Goal: Task Accomplishment & Management: Use online tool/utility

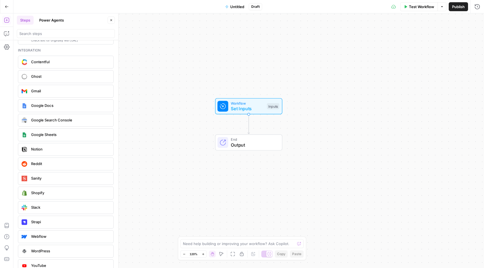
scroll to position [993, 0]
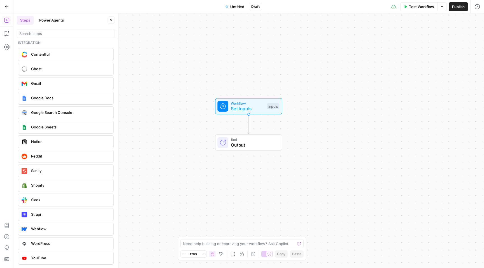
click at [61, 203] on span "Slack" at bounding box center [70, 200] width 78 height 6
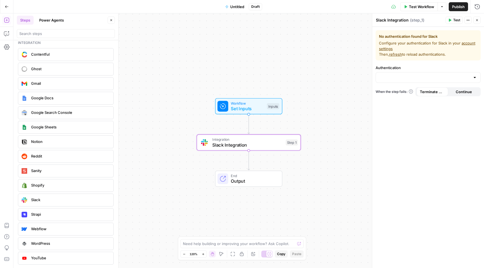
scroll to position [0, 0]
click at [466, 42] on link "account settings" at bounding box center [427, 46] width 96 height 10
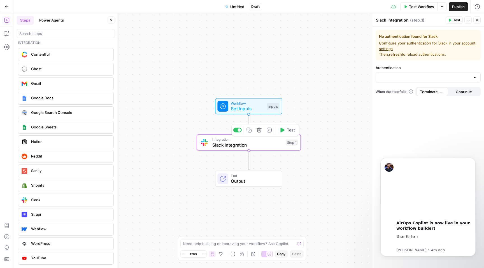
click at [259, 132] on icon "button" at bounding box center [259, 129] width 5 height 5
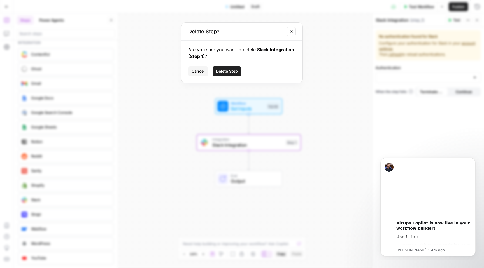
click at [232, 75] on button "Delete Step" at bounding box center [227, 71] width 29 height 10
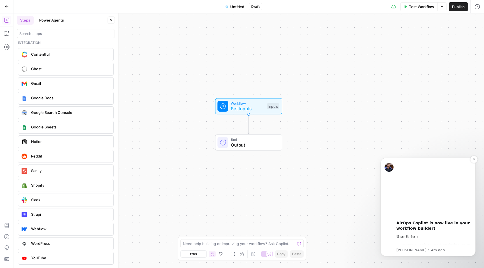
click at [411, 237] on b "Use it to :" at bounding box center [407, 237] width 22 height 4
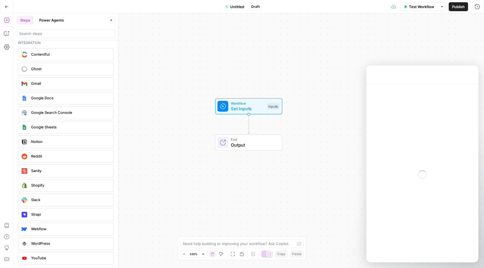
scroll to position [17, 0]
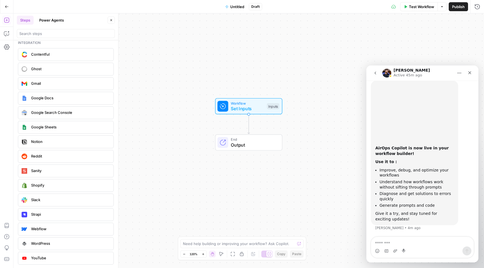
click at [404, 244] on textarea "Message…" at bounding box center [422, 242] width 103 height 10
click at [6, 5] on icon "button" at bounding box center [7, 7] width 4 height 4
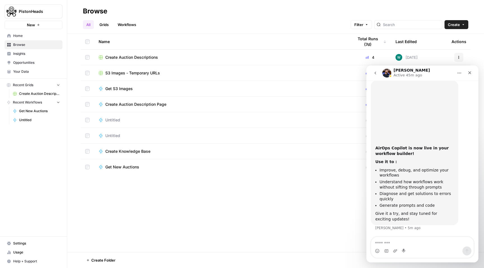
click at [27, 244] on span "Settings" at bounding box center [36, 243] width 47 height 5
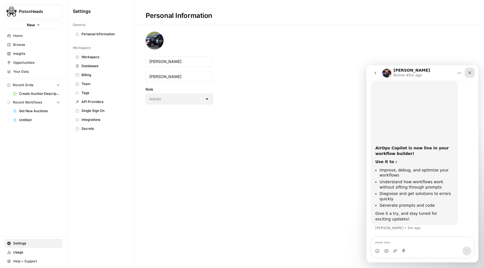
click at [471, 72] on icon "Close" at bounding box center [470, 73] width 4 height 4
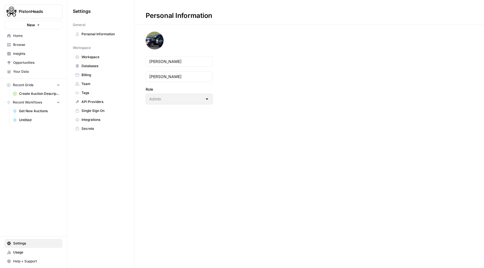
scroll to position [17, 0]
click at [98, 102] on span "API Providers" at bounding box center [104, 101] width 45 height 5
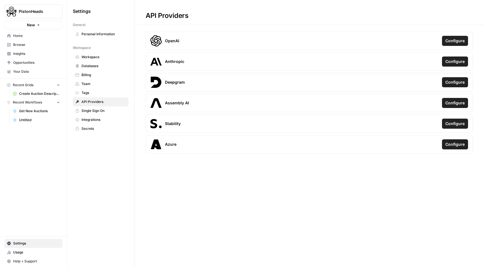
click at [102, 122] on span "Integrations" at bounding box center [104, 119] width 45 height 5
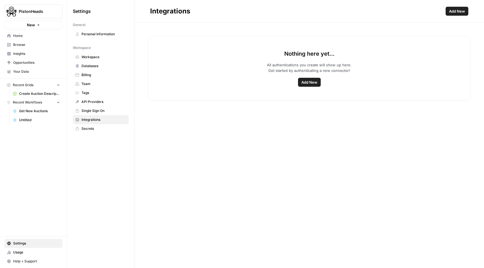
click at [309, 84] on span "Add New" at bounding box center [309, 83] width 16 height 6
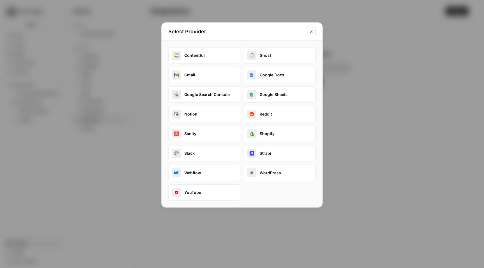
click at [312, 32] on icon "Close modal" at bounding box center [311, 31] width 4 height 4
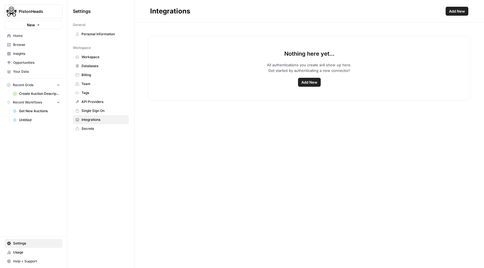
click at [92, 101] on span "API Providers" at bounding box center [104, 101] width 45 height 5
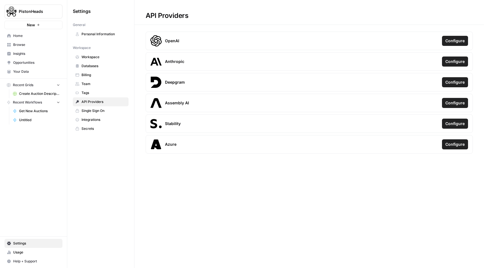
click at [95, 66] on span "Databases" at bounding box center [104, 66] width 45 height 5
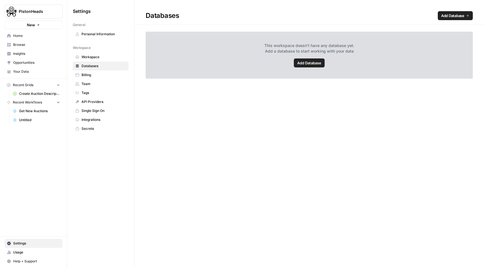
click at [94, 56] on span "Workspace" at bounding box center [104, 57] width 45 height 5
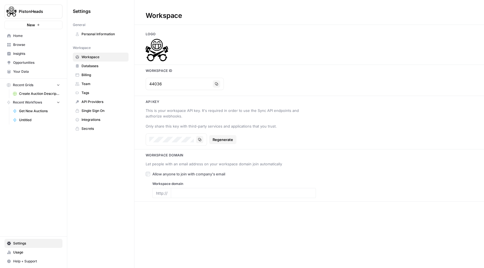
type input "[DOMAIN_NAME]"
click at [32, 120] on span "Untitled" at bounding box center [39, 120] width 41 height 5
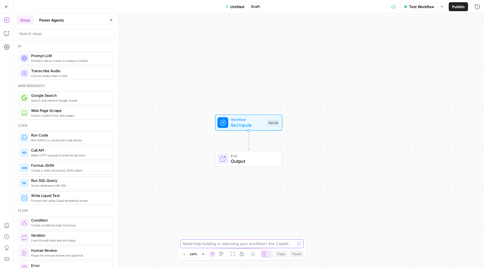
click at [237, 243] on textarea at bounding box center [239, 244] width 112 height 6
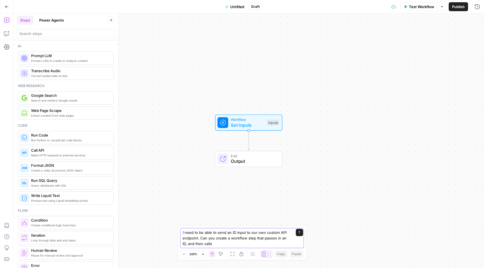
paste textarea "https://[DOMAIN_NAME]/cars/v2/advert/${advertId}?apikey=${PHT_API_KEY}"
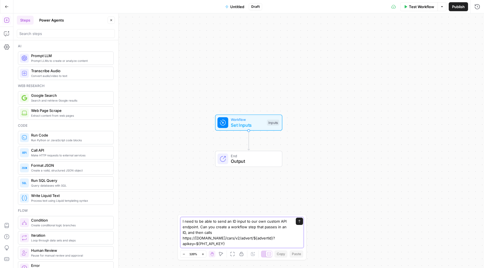
click at [287, 227] on textarea "I need to be able to send an ID input to our own custom API endpoint. Can you c…" at bounding box center [237, 233] width 108 height 28
type textarea "I need to be able to send an ID input to our own custom API endpoint. Can you c…"
click at [253, 244] on textarea "I need to be able to send an ID input to our own custom API endpoint. Can you c…" at bounding box center [237, 233] width 108 height 28
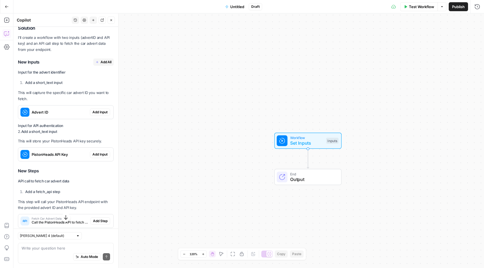
scroll to position [154, 0]
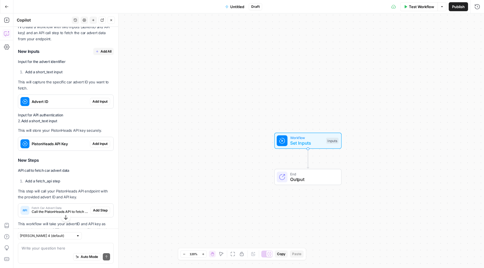
click at [97, 101] on span "Add Input" at bounding box center [99, 101] width 15 height 5
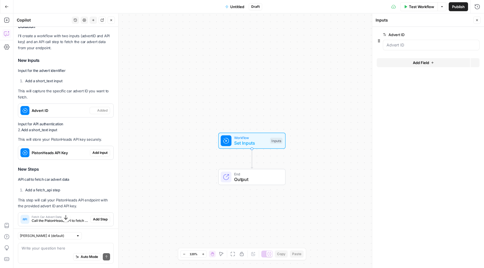
scroll to position [163, 0]
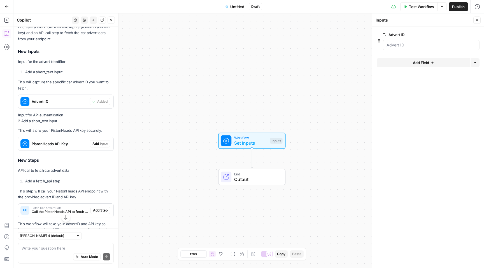
click at [100, 143] on span "Add Input" at bounding box center [99, 143] width 15 height 5
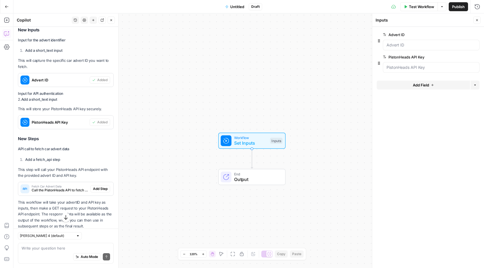
scroll to position [198, 0]
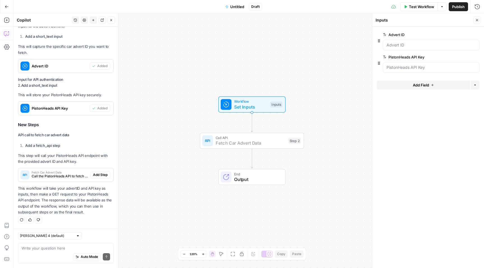
click at [101, 176] on span "Add Step" at bounding box center [100, 175] width 15 height 5
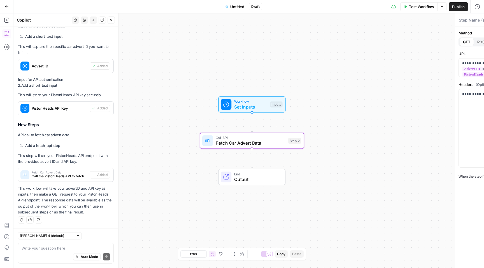
type textarea "Fetch Car Advert Data"
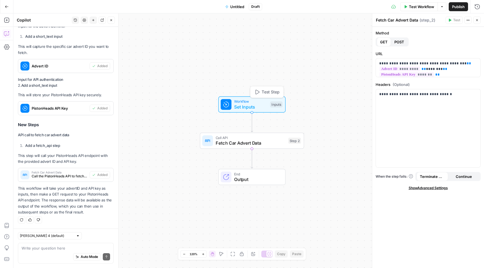
click at [259, 101] on span "Workflow" at bounding box center [250, 101] width 33 height 5
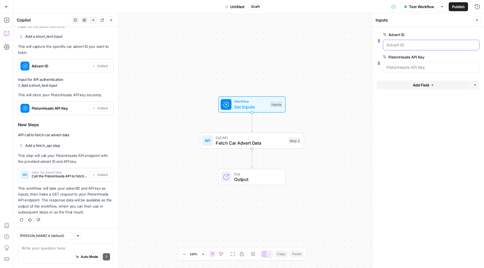
click at [409, 46] on ID "Advert ID" at bounding box center [431, 45] width 89 height 6
click at [394, 45] on ID "Advert ID" at bounding box center [431, 45] width 89 height 6
click at [407, 45] on ID "Advert ID" at bounding box center [431, 45] width 89 height 6
click at [398, 43] on ID "Advert ID" at bounding box center [431, 45] width 89 height 6
click at [410, 44] on ID "Advert ID" at bounding box center [431, 45] width 89 height 6
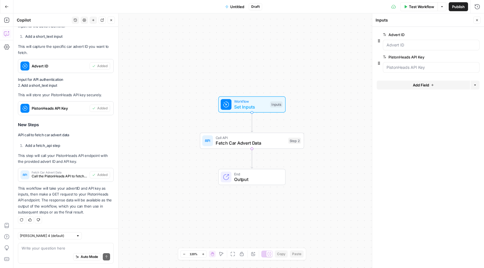
click at [457, 33] on span "edit field" at bounding box center [458, 34] width 12 height 4
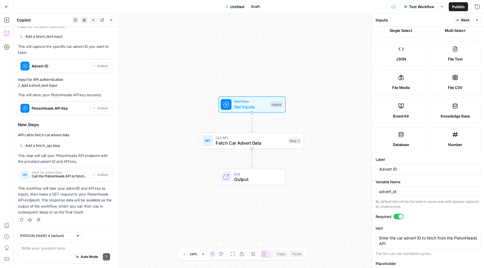
scroll to position [104, 0]
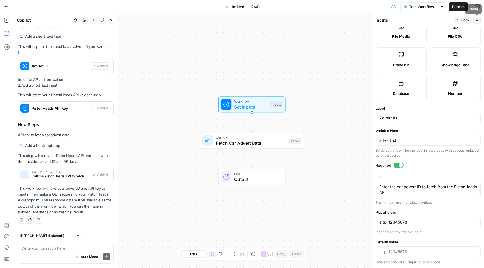
click at [464, 18] on span "Back" at bounding box center [465, 20] width 8 height 5
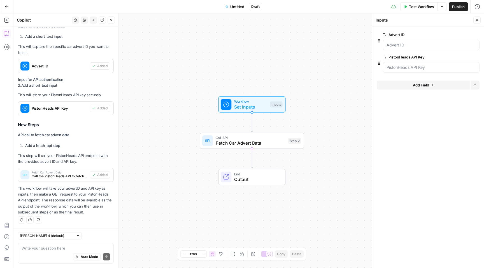
click at [403, 48] on div at bounding box center [431, 45] width 97 height 11
click at [411, 48] on div at bounding box center [431, 45] width 97 height 11
click at [388, 46] on ID "Advert ID" at bounding box center [431, 45] width 89 height 6
click at [396, 45] on ID "Advert ID" at bounding box center [431, 45] width 89 height 6
click at [404, 71] on div at bounding box center [431, 67] width 97 height 11
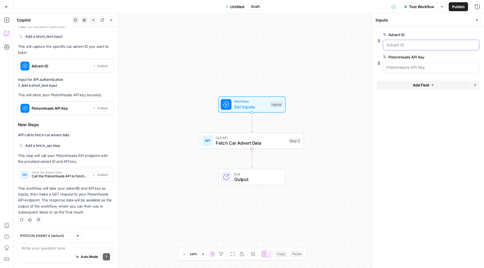
click at [422, 44] on ID "Advert ID" at bounding box center [431, 45] width 89 height 6
click at [392, 44] on ID "Advert ID" at bounding box center [431, 45] width 89 height 6
click at [401, 46] on ID "Advert ID" at bounding box center [431, 45] width 89 height 6
click at [400, 45] on ID "Advert ID" at bounding box center [431, 45] width 89 height 6
click at [410, 6] on span "Test Workflow" at bounding box center [421, 7] width 25 height 6
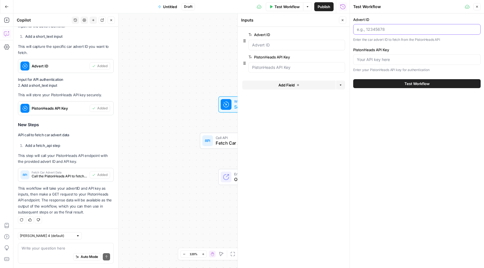
click at [375, 31] on input "Advert ID" at bounding box center [417, 30] width 120 height 6
paste input "19014057"
type input "19014057"
click at [377, 59] on input "PistonHeads API Key" at bounding box center [417, 60] width 120 height 6
paste input "jqRZGwpijoGPcUOQBnz6PulkqQnaaeFW"
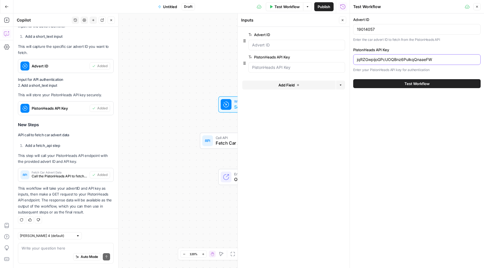
type input "jqRZGwpijoGPcUOQBnz6PulkqQnaaeFW"
click at [412, 84] on span "Test Workflow" at bounding box center [417, 84] width 25 height 6
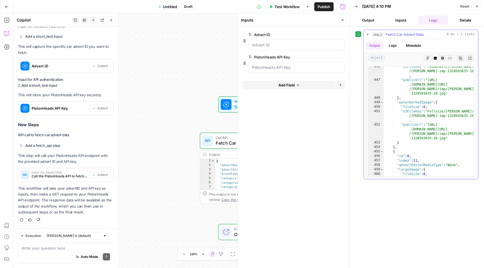
scroll to position [3521, 0]
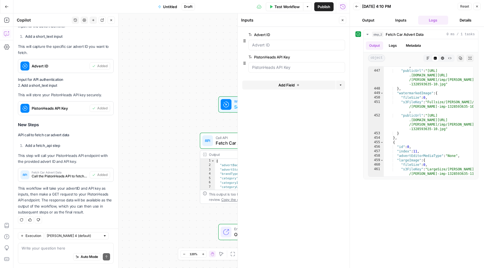
click at [199, 55] on div "Workflow Set Inputs Inputs Call API Fetch Car Advert Data Step 2 Output Expand …" at bounding box center [181, 140] width 336 height 255
click at [343, 21] on icon "button" at bounding box center [343, 20] width 2 height 2
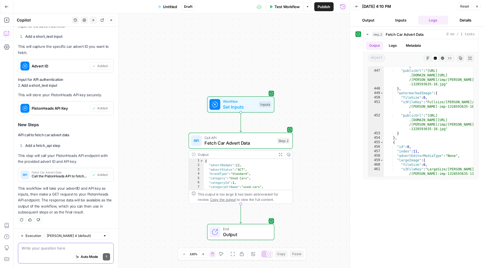
click at [47, 249] on textarea at bounding box center [66, 249] width 89 height 6
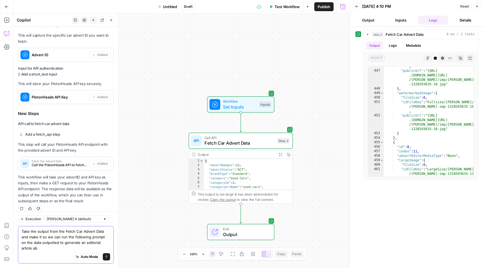
scroll to position [215, 0]
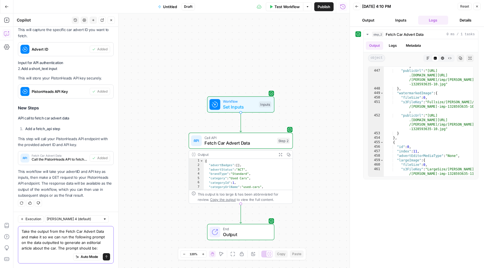
paste textarea "You will be writing a spotted article for PistonHeads UK car website. Grammar a…"
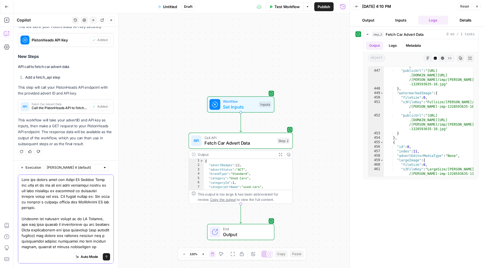
scroll to position [0, 0]
type textarea "Take the output from the Fetch Car Advert Data and make it so we can run the fo…"
click at [105, 257] on button "Send" at bounding box center [106, 257] width 7 height 7
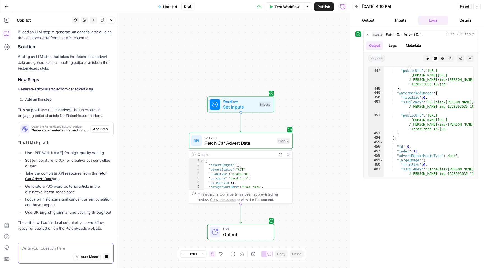
scroll to position [626, 0]
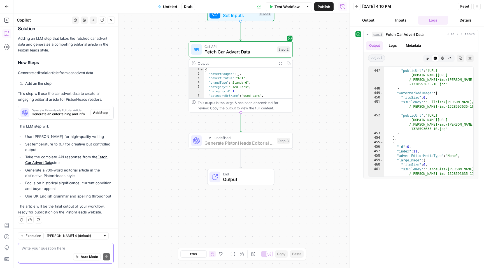
click at [98, 113] on span "Add Step" at bounding box center [100, 112] width 15 height 5
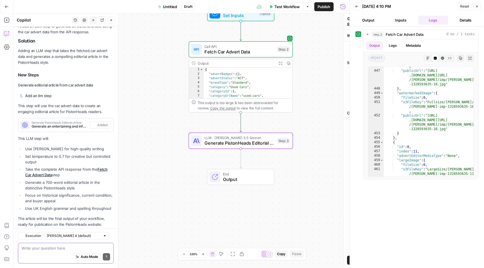
scroll to position [635, 0]
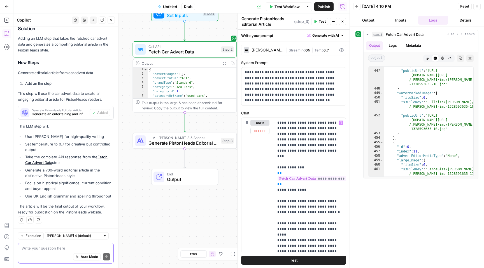
click at [293, 260] on span "Test" at bounding box center [294, 261] width 8 height 6
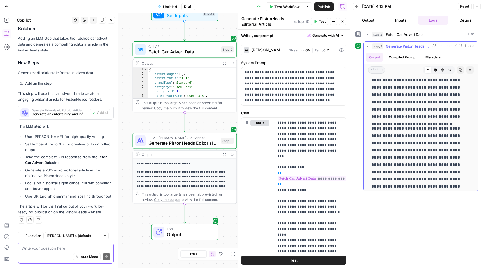
scroll to position [565, 0]
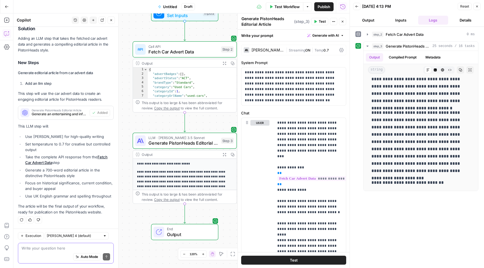
click at [48, 250] on textarea at bounding box center [66, 249] width 89 height 6
type textarea "I want to make sure we are using the PistonHeads"
click at [3, 5] on button "Go Back" at bounding box center [7, 7] width 10 height 10
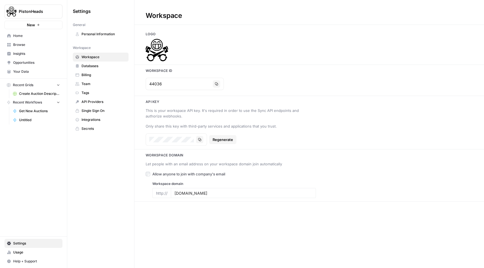
click at [95, 34] on span "Personal Information" at bounding box center [104, 34] width 45 height 5
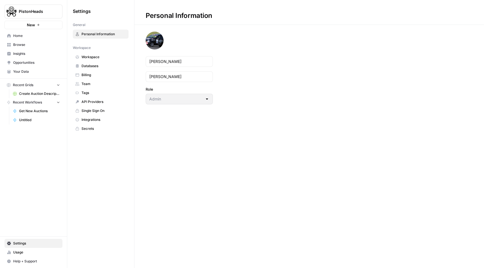
click at [25, 71] on span "Your Data" at bounding box center [36, 71] width 47 height 5
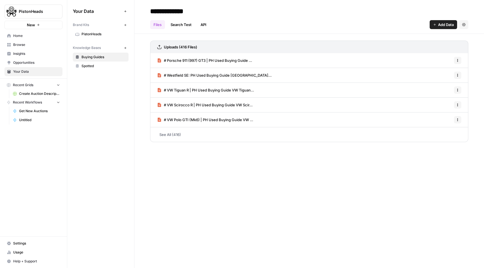
click at [102, 35] on span "PistonHeads" at bounding box center [104, 34] width 45 height 5
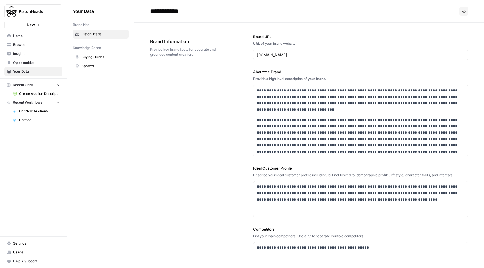
click at [30, 120] on span "Untitled" at bounding box center [39, 120] width 41 height 5
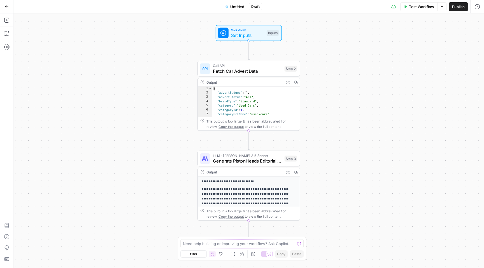
click at [234, 8] on span "Untitled" at bounding box center [237, 7] width 14 height 6
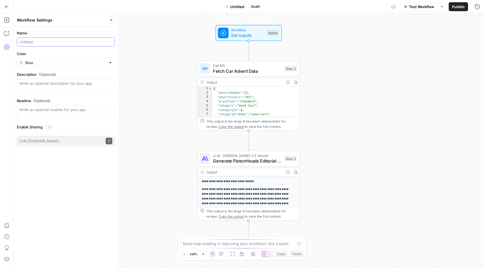
click at [41, 42] on input "Name" at bounding box center [65, 42] width 93 height 6
type input "Spotted Generation"
click at [84, 64] on input "Color" at bounding box center [65, 63] width 81 height 6
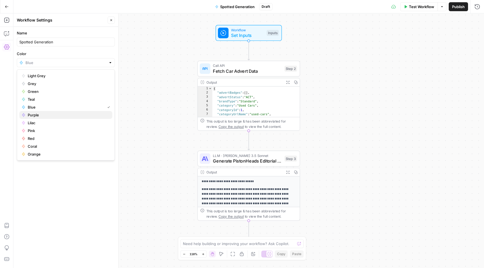
click at [39, 113] on span "Purple" at bounding box center [68, 115] width 80 height 6
type input "Purple"
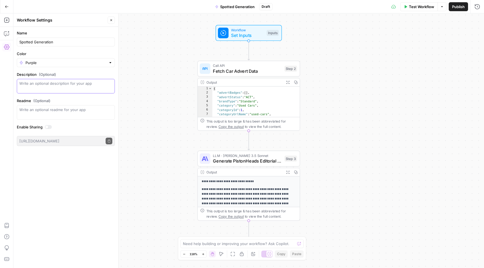
click at [57, 87] on textarea "Description (Optional)" at bounding box center [65, 86] width 93 height 11
type textarea "Generates a spotted article for the PistonHeads site"
click at [81, 123] on form "Name Spotted Generation Color Purple Description (Optional) Generates a spotted…" at bounding box center [65, 88] width 105 height 123
click at [146, 39] on div "Workflow Set Inputs Inputs Call API Fetch Car Advert Data Step 2 Output Expand …" at bounding box center [248, 140] width 471 height 255
click at [8, 8] on icon "button" at bounding box center [7, 7] width 4 height 4
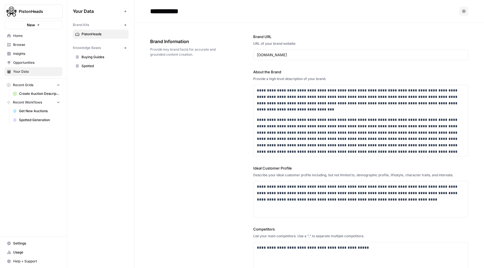
click at [25, 47] on span "Browse" at bounding box center [36, 44] width 47 height 5
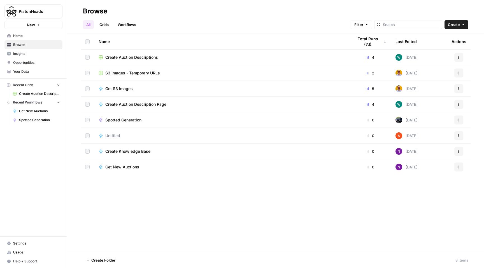
click at [128, 119] on span "Spotted Generation" at bounding box center [123, 120] width 36 height 6
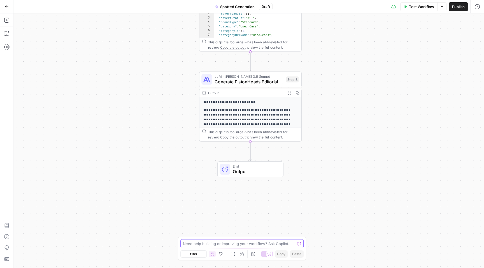
click at [222, 242] on textarea at bounding box center [239, 244] width 112 height 6
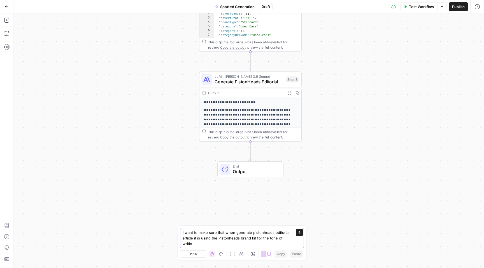
type textarea "I want to make sure that when generate pistonheads editorial article it is usin…"
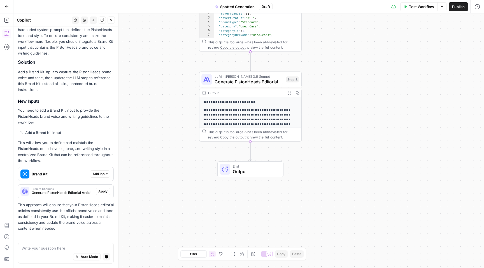
scroll to position [104, 0]
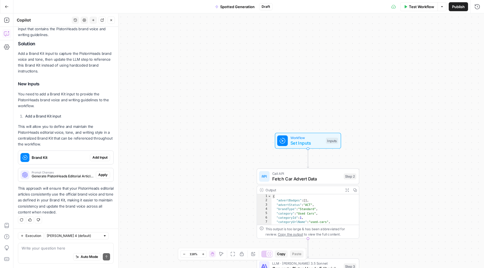
click at [99, 157] on span "Add Input" at bounding box center [99, 157] width 15 height 5
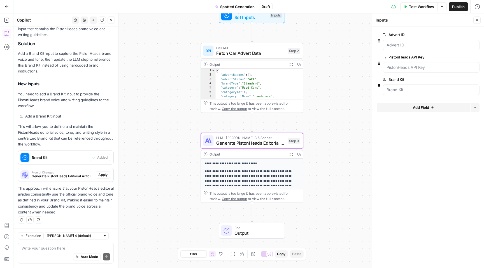
click at [103, 175] on span "Apply" at bounding box center [102, 175] width 9 height 5
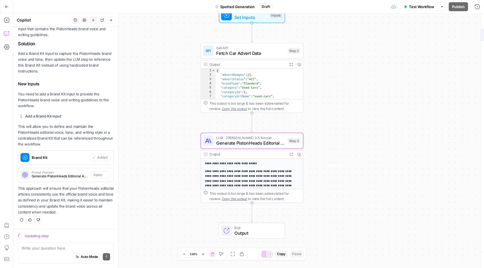
scroll to position [104, 0]
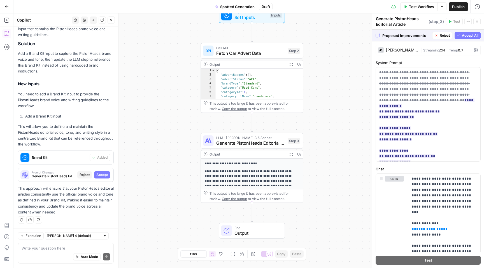
click at [468, 38] on button "Accept All" at bounding box center [468, 35] width 26 height 7
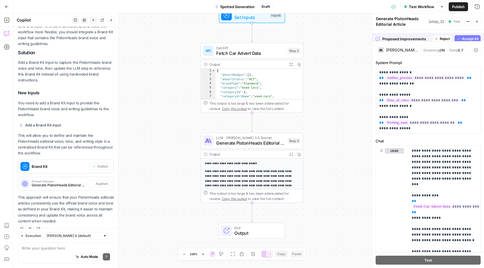
scroll to position [113, 0]
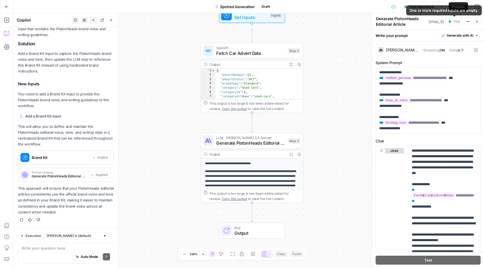
click at [412, 6] on span "Test Workflow" at bounding box center [421, 7] width 25 height 6
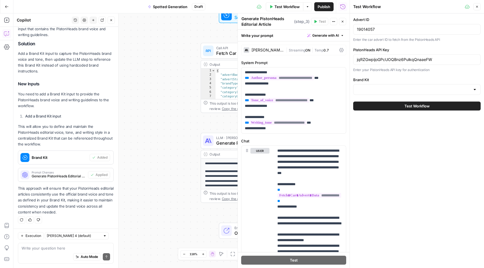
click at [418, 106] on span "Test Workflow" at bounding box center [417, 106] width 25 height 6
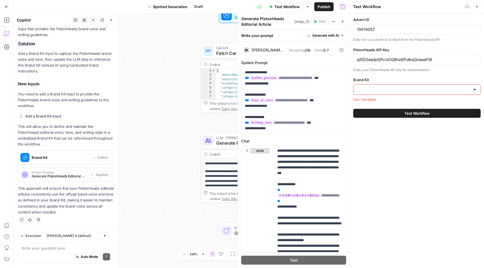
click at [416, 93] on div at bounding box center [416, 89] width 127 height 11
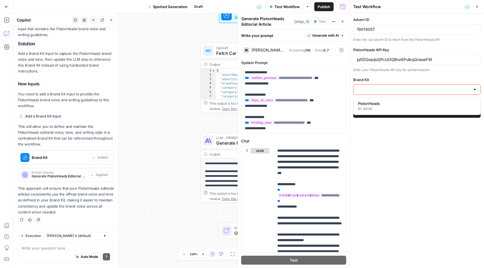
click at [394, 107] on div "ID: 8436" at bounding box center [417, 108] width 118 height 5
type input "PistonHeads"
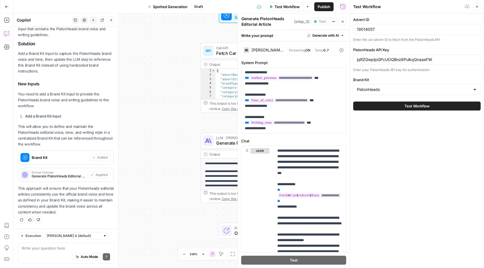
click at [421, 108] on span "Test Workflow" at bounding box center [417, 106] width 25 height 6
click at [293, 259] on span "Test" at bounding box center [294, 261] width 8 height 6
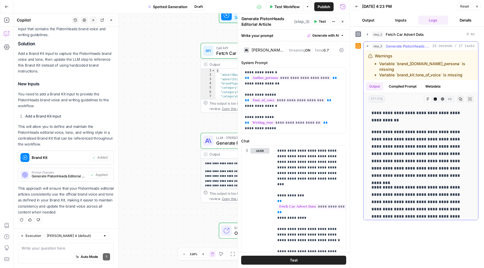
click at [422, 72] on li "Variable `brand_kit.tone_of_voice` is missing" at bounding box center [426, 75] width 94 height 6
drag, startPoint x: 445, startPoint y: 64, endPoint x: 415, endPoint y: 64, distance: 29.1
click at [415, 64] on li "Variable `brand_[DOMAIN_NAME]_persona` is missing" at bounding box center [426, 66] width 94 height 11
click at [434, 72] on li "Variable `brand_kit.tone_of_voice` is missing" at bounding box center [426, 75] width 94 height 6
drag, startPoint x: 441, startPoint y: 69, endPoint x: 416, endPoint y: 70, distance: 24.7
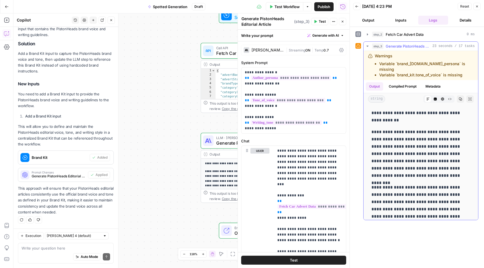
click at [416, 72] on li "Variable `brand_kit.tone_of_voice` is missing" at bounding box center [426, 75] width 94 height 6
click at [432, 82] on button "Metadata" at bounding box center [433, 86] width 22 height 8
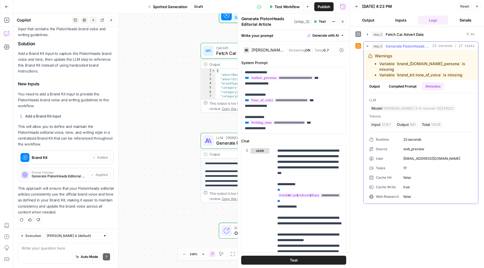
click at [401, 82] on button "Compiled Prompt" at bounding box center [402, 86] width 34 height 8
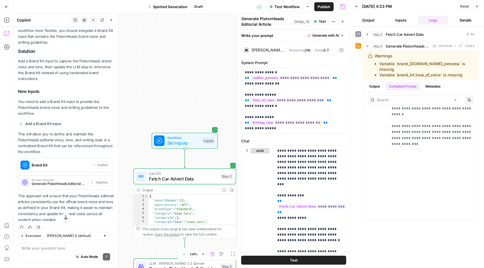
scroll to position [113, 0]
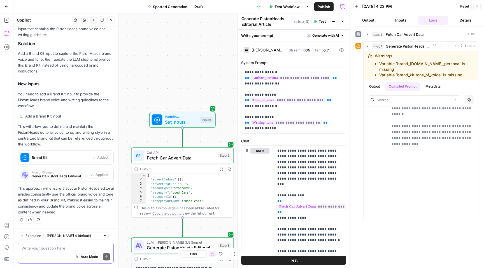
click at [48, 247] on textarea at bounding box center [66, 249] width 89 height 6
type textarea "Can I make the API key a global variable"
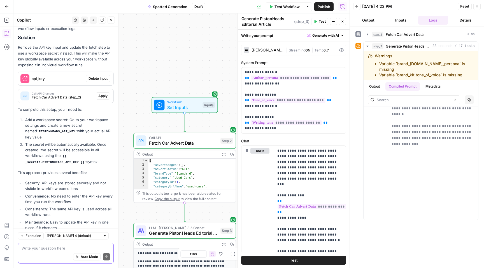
scroll to position [347, 0]
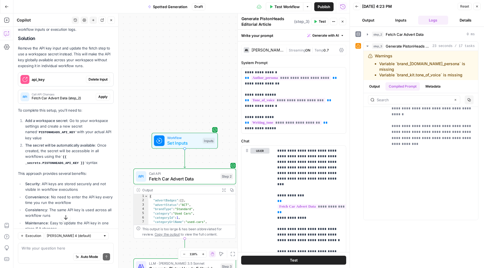
click at [99, 80] on span "Delete Input" at bounding box center [98, 79] width 19 height 5
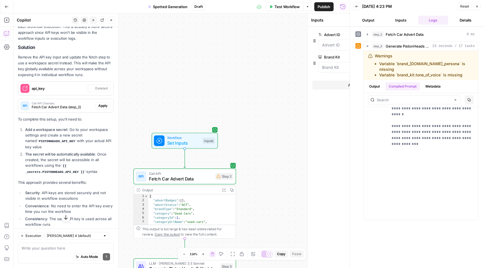
scroll to position [356, 0]
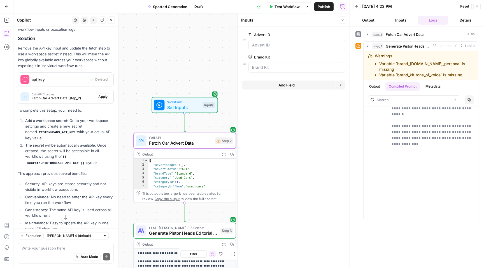
click at [104, 97] on span "Apply" at bounding box center [102, 96] width 9 height 5
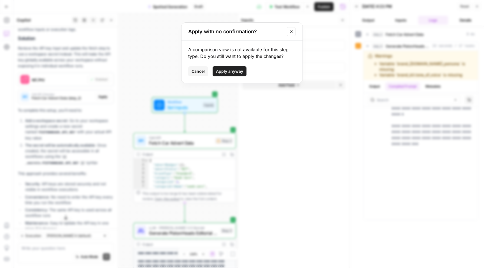
click at [231, 73] on span "Apply anyway" at bounding box center [229, 72] width 27 height 6
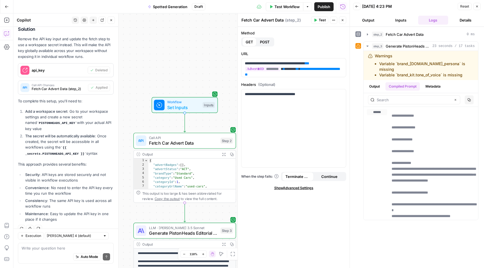
scroll to position [361, 0]
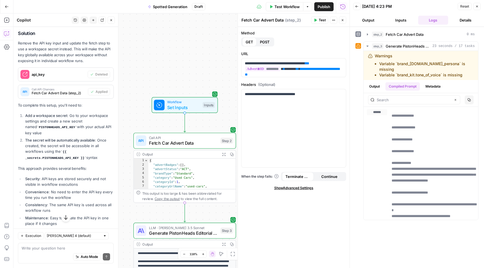
click at [55, 127] on code "PISTONHEADS_API_KEY" at bounding box center [57, 127] width 40 height 3
copy code "PISTONHEADS_API_KEY"
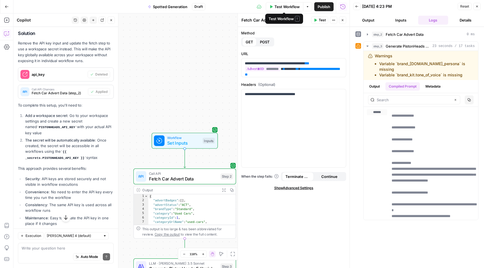
click at [282, 8] on span "Test Workflow" at bounding box center [287, 7] width 25 height 6
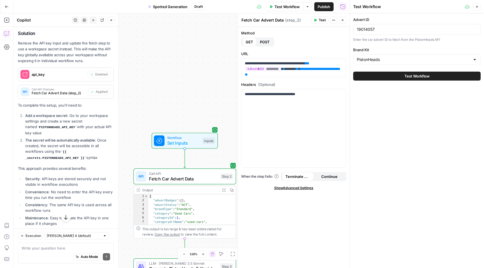
click at [415, 78] on span "Test Workflow" at bounding box center [417, 76] width 25 height 6
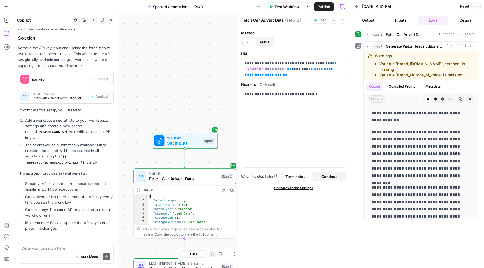
scroll to position [372, 0]
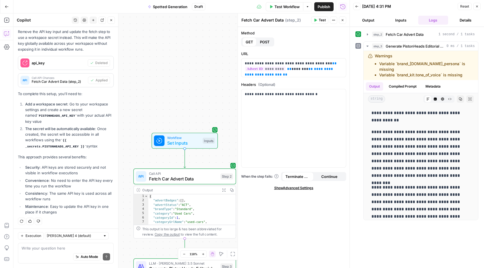
click at [400, 18] on button "Inputs" at bounding box center [401, 20] width 30 height 9
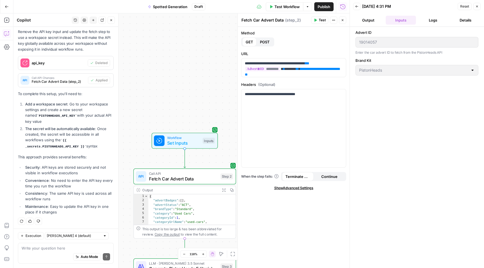
click at [364, 19] on button "Output" at bounding box center [368, 20] width 30 height 9
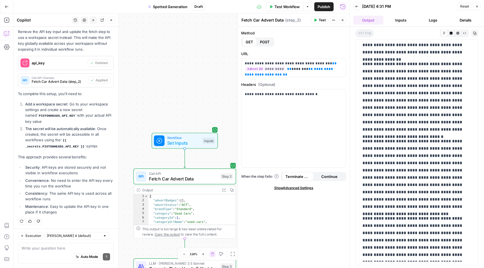
scroll to position [0, 0]
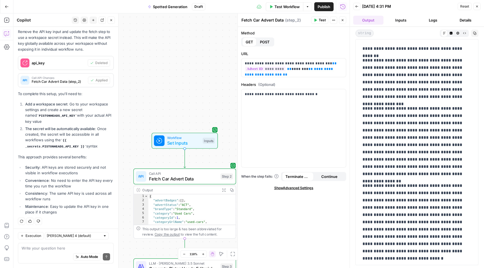
click at [57, 251] on div "Auto Mode Send" at bounding box center [66, 257] width 89 height 12
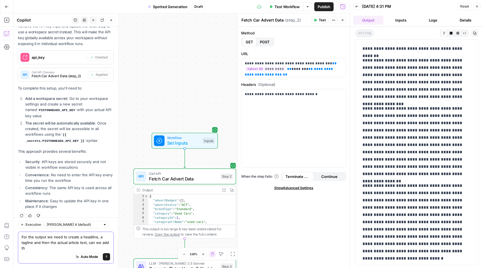
scroll to position [383, 0]
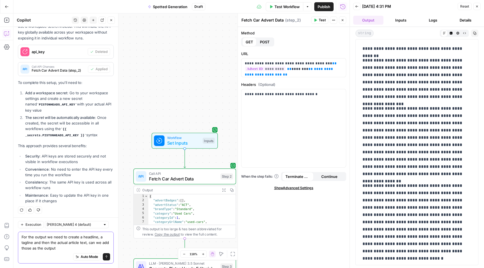
type textarea "For the output we need to create a headline, a tagline and then the actual arti…"
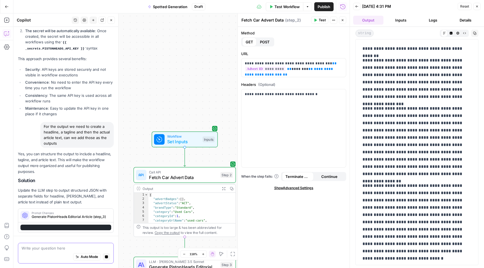
scroll to position [456, 0]
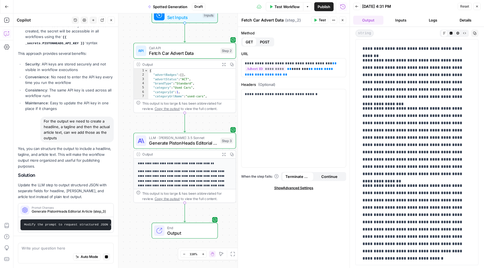
click at [343, 20] on icon "button" at bounding box center [343, 20] width 2 height 2
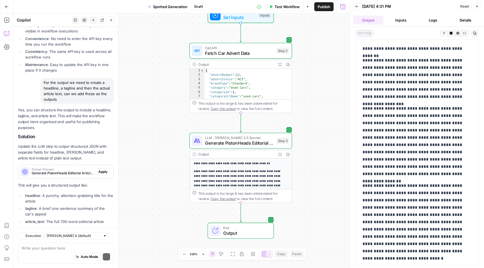
scroll to position [550, 0]
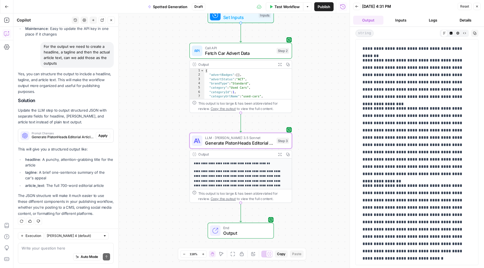
click at [105, 134] on span "Apply" at bounding box center [102, 135] width 9 height 5
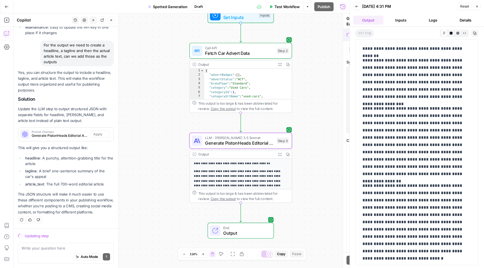
scroll to position [533, 0]
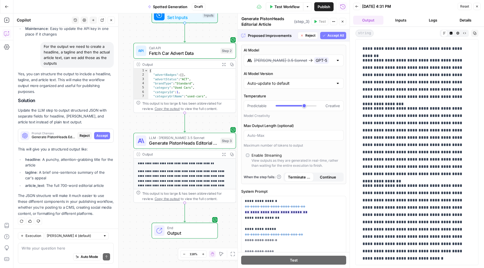
click at [334, 34] on span "Accept All" at bounding box center [335, 35] width 17 height 5
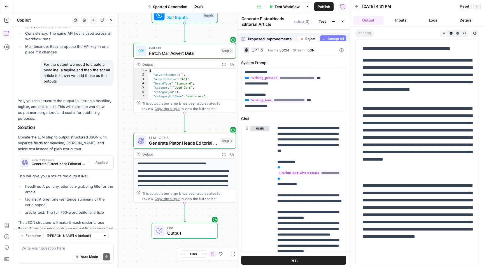
scroll to position [559, 0]
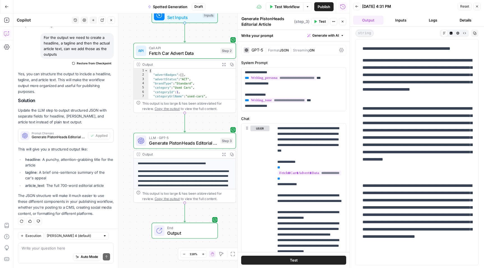
click at [295, 260] on span "Test" at bounding box center [294, 261] width 8 height 6
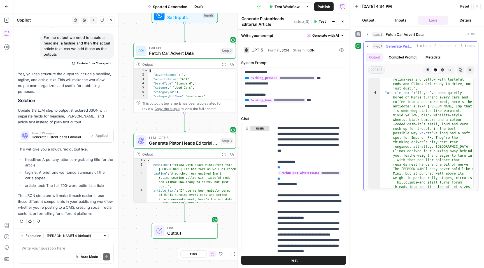
scroll to position [0, 0]
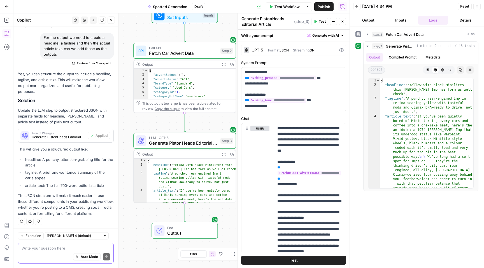
click at [58, 249] on textarea at bounding box center [66, 249] width 89 height 6
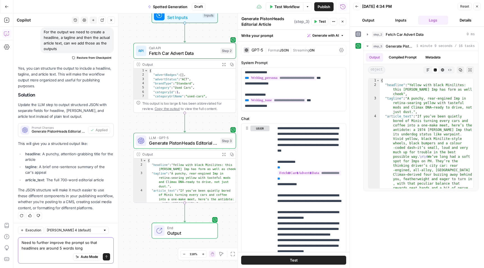
scroll to position [17, 0]
click at [59, 249] on textarea "Need to further improve the prompt so that headlines are around 5 words long" at bounding box center [66, 245] width 89 height 11
drag, startPoint x: 86, startPoint y: 249, endPoint x: 47, endPoint y: 249, distance: 39.5
click at [47, 249] on textarea "Need to further improve the prompt so that headlines are around 5 words long" at bounding box center [66, 245] width 89 height 11
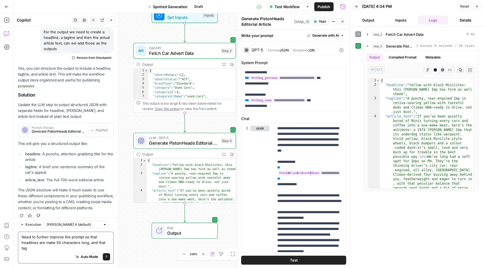
scroll to position [571, 0]
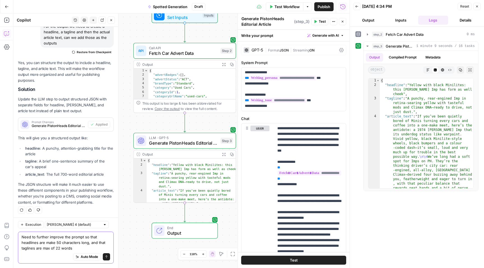
type textarea "Need to further improve the prompt so that headlines are make 50 characters lon…"
click at [109, 258] on button "Send" at bounding box center [106, 257] width 7 height 7
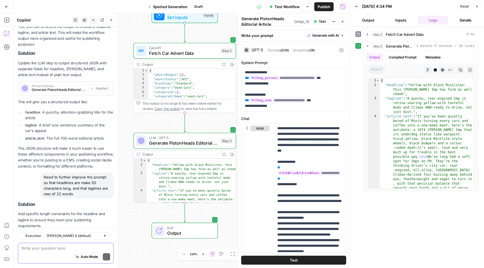
scroll to position [652, 0]
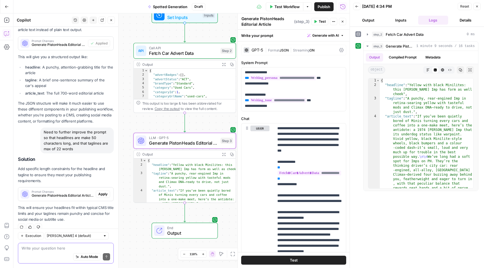
click at [103, 191] on button "Apply" at bounding box center [103, 194] width 14 height 7
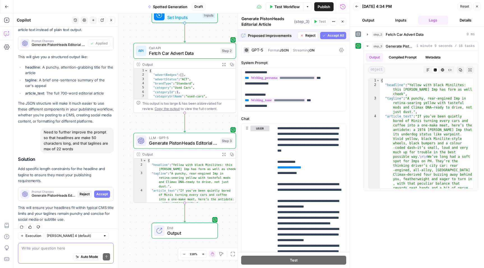
click at [331, 36] on span "Accept All" at bounding box center [335, 35] width 17 height 5
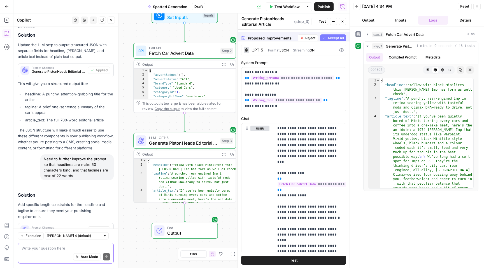
scroll to position [661, 0]
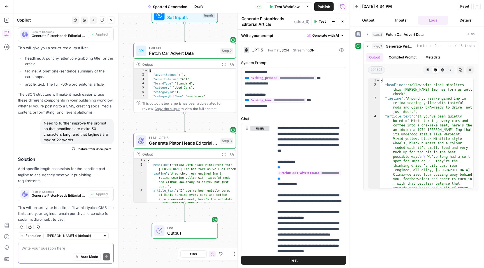
click at [306, 262] on button "Test" at bounding box center [293, 260] width 105 height 9
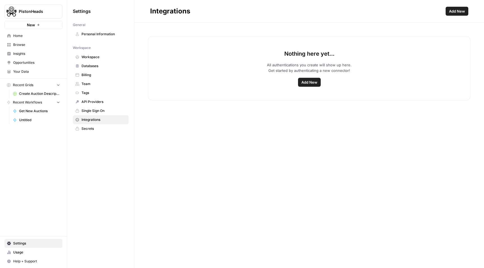
click at [309, 83] on span "Add New" at bounding box center [309, 83] width 16 height 6
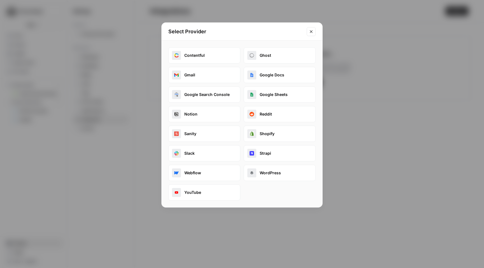
click at [198, 154] on button "Slack" at bounding box center [204, 153] width 72 height 16
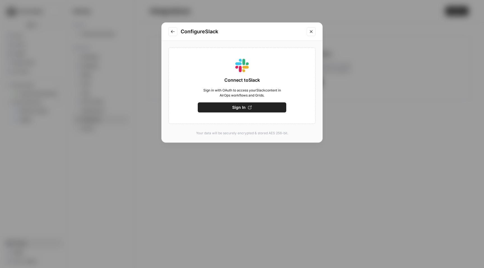
click at [241, 110] on span "Sign In" at bounding box center [238, 108] width 13 height 6
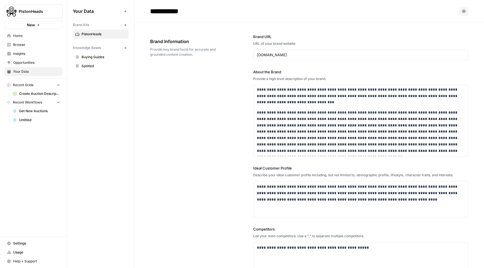
click at [33, 244] on span "Settings" at bounding box center [36, 243] width 47 height 5
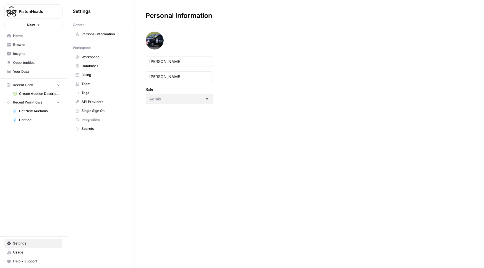
click at [97, 59] on span "Workspace" at bounding box center [104, 57] width 45 height 5
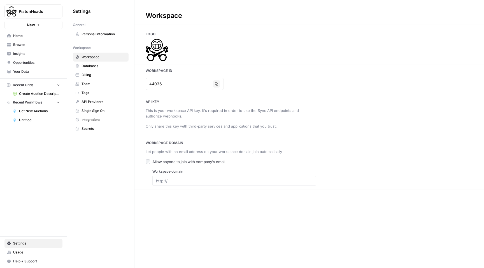
type input "[DOMAIN_NAME]"
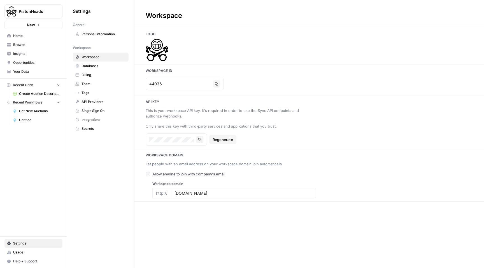
click at [98, 129] on span "Secrets" at bounding box center [104, 128] width 45 height 5
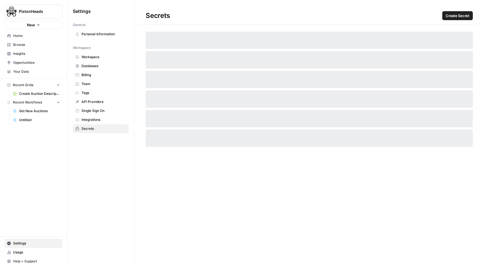
click at [457, 18] on span "Create Secret" at bounding box center [458, 16] width 24 height 6
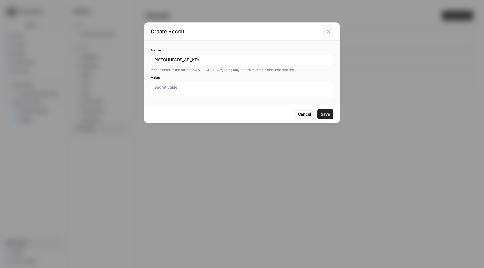
type input "PISTONHEADS_API_KEY"
click at [190, 91] on textarea "Value" at bounding box center [241, 90] width 175 height 11
paste textarea "jqRZGwpijoGPcUOQBnz6PulkqQnaaeFW"
type textarea "jqRZGwpijoGPcUOQBnz6PulkqQnaaeFW"
click at [326, 113] on span "Save" at bounding box center [325, 114] width 9 height 6
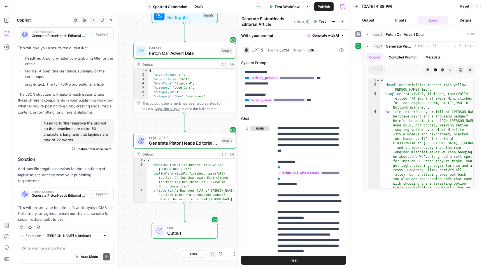
scroll to position [32, 0]
